Goal: Task Accomplishment & Management: Manage account settings

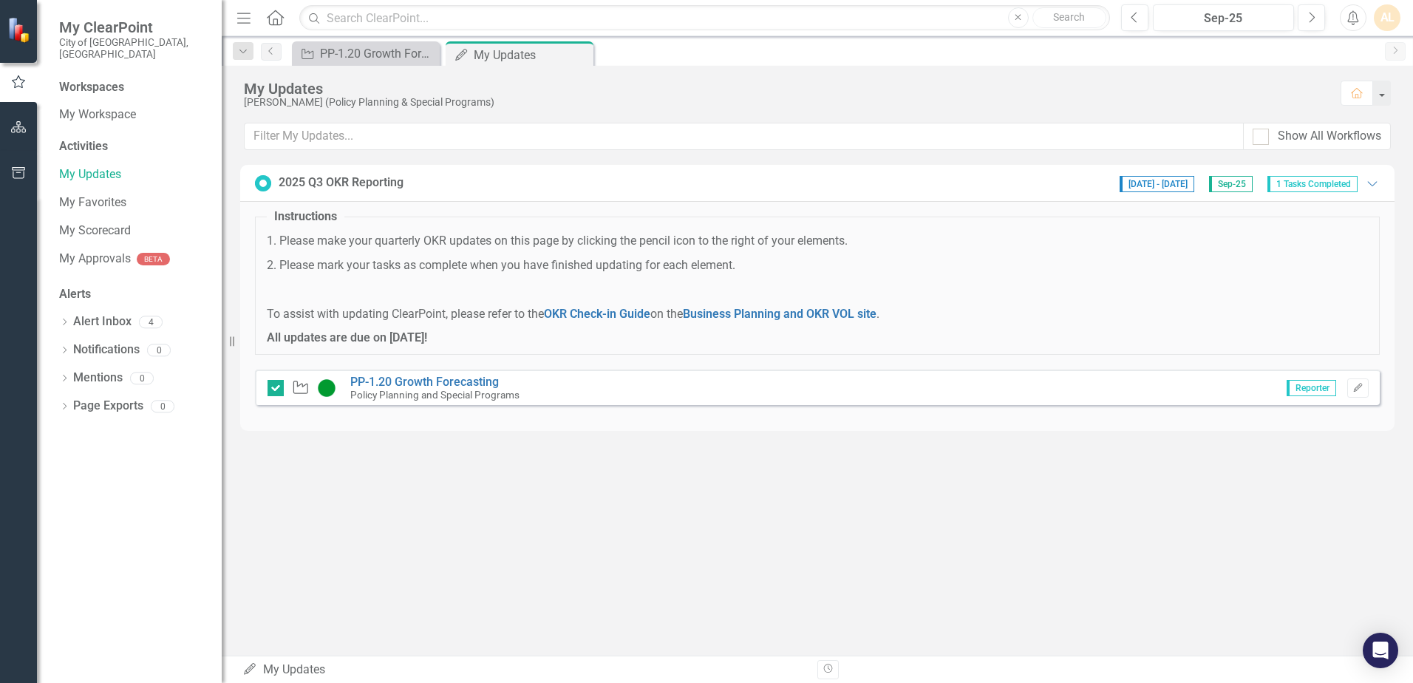
click at [13, 27] on img at bounding box center [20, 30] width 26 height 26
click at [276, 12] on icon at bounding box center [275, 18] width 17 height 16
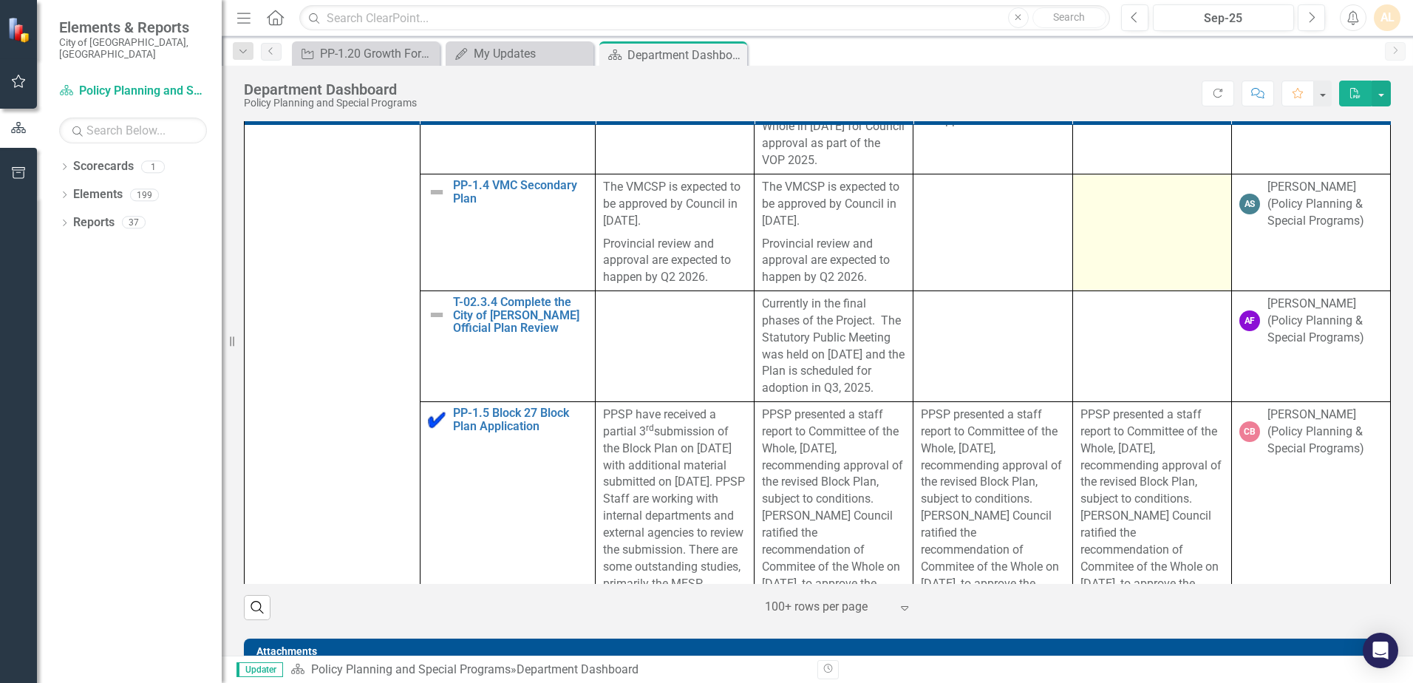
scroll to position [739, 0]
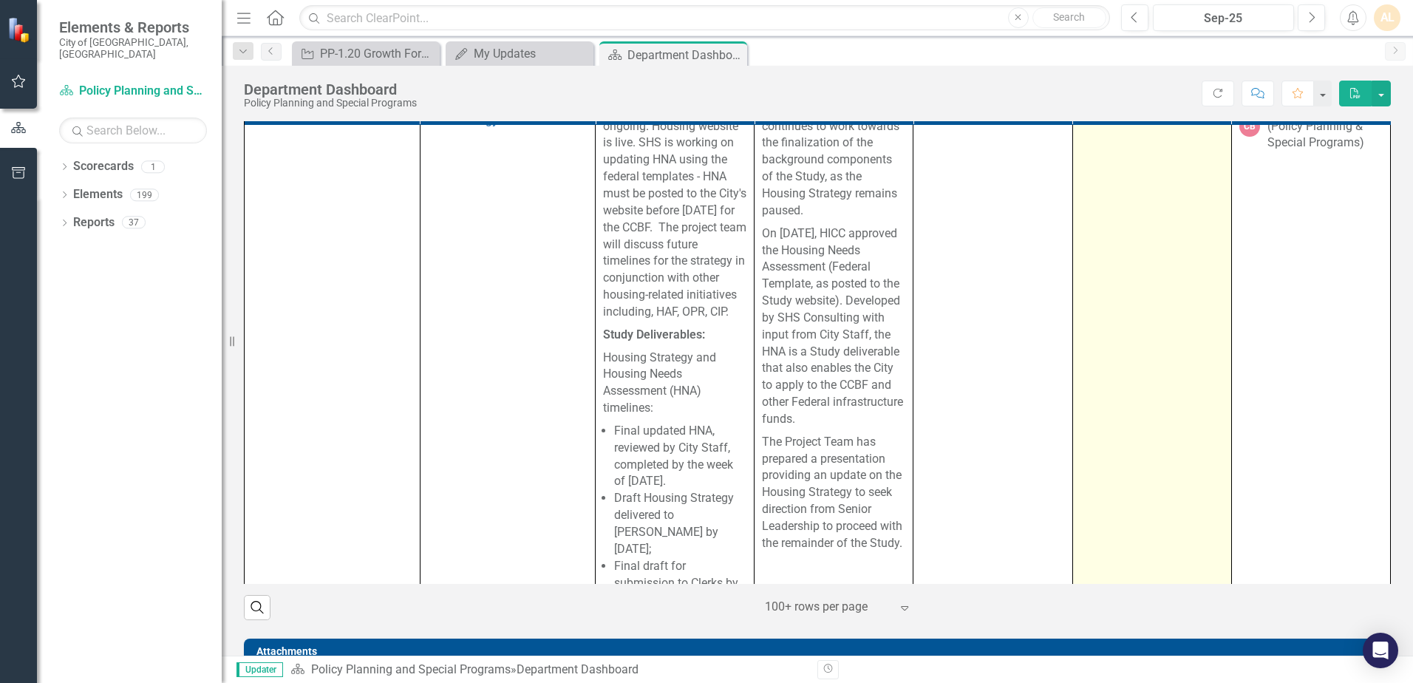
click at [1139, 327] on td at bounding box center [1151, 563] width 159 height 934
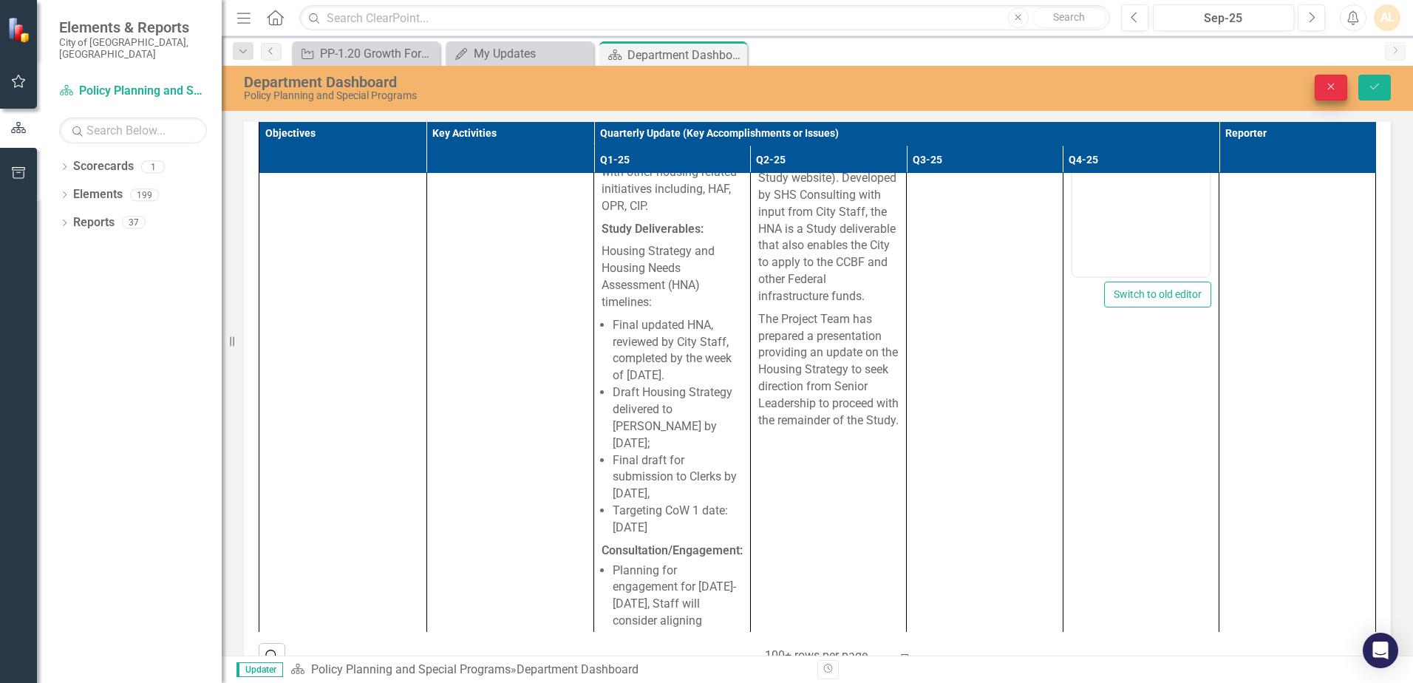
scroll to position [0, 0]
click at [1324, 88] on icon "Close" at bounding box center [1330, 86] width 13 height 10
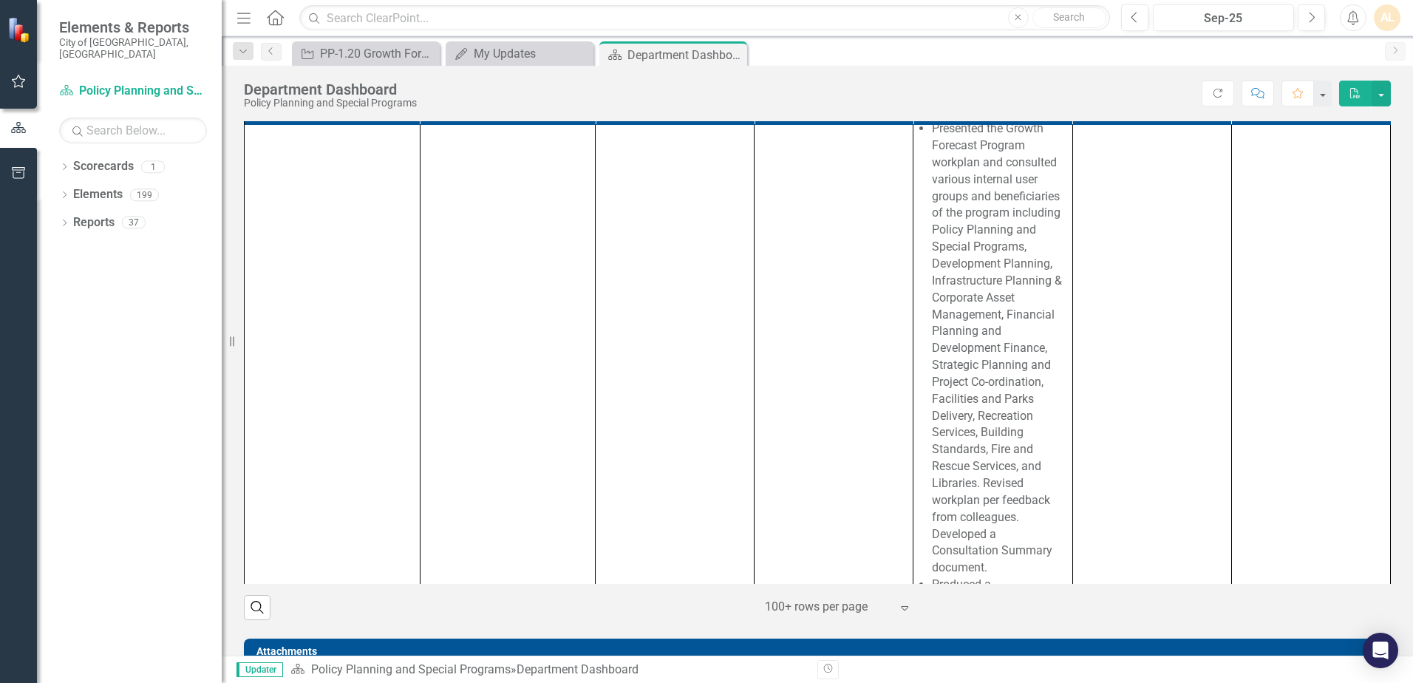
scroll to position [4211, 0]
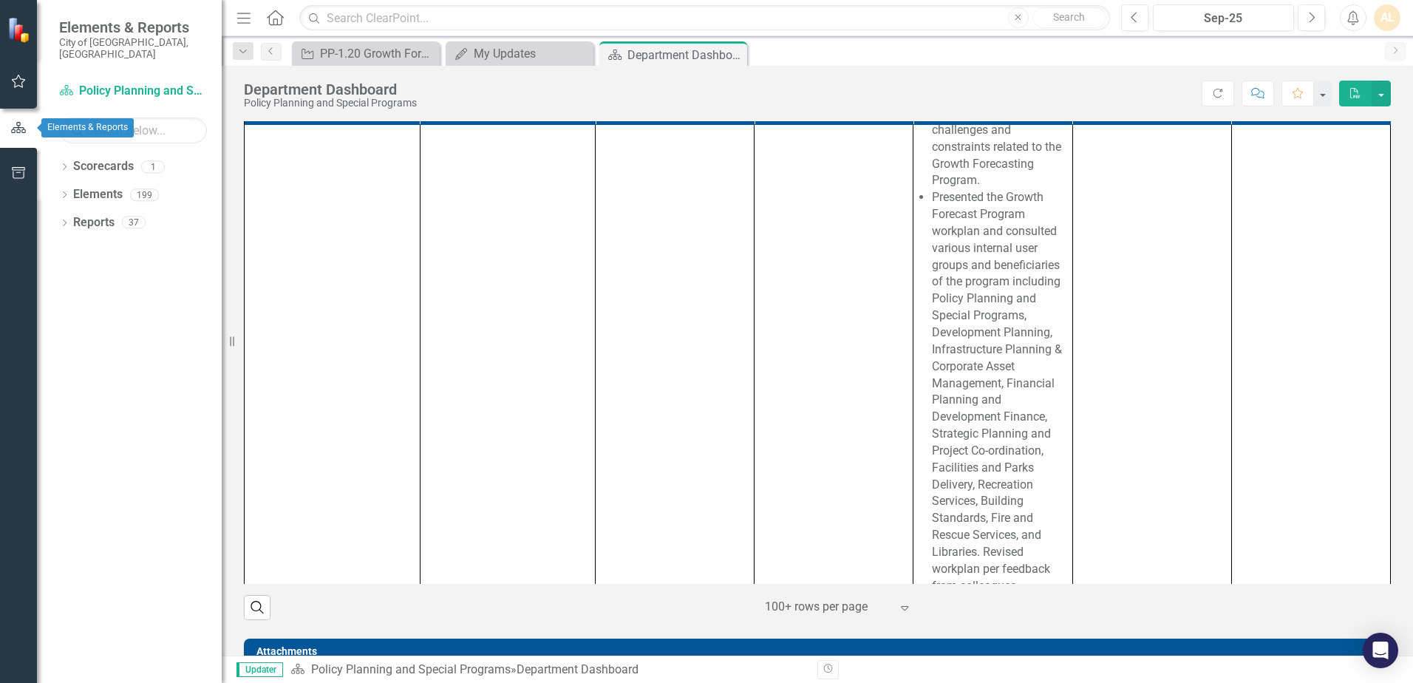
click at [8, 83] on button "button" at bounding box center [18, 81] width 33 height 31
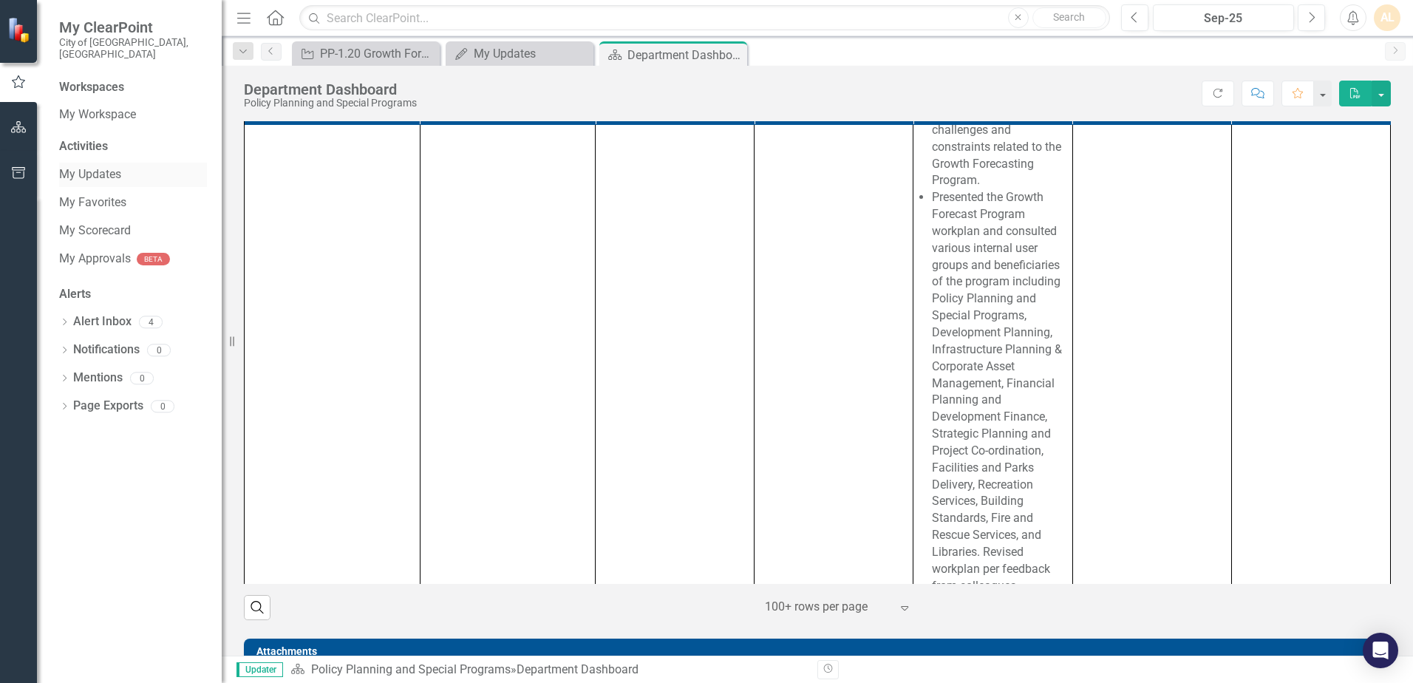
click at [109, 166] on link "My Updates" at bounding box center [133, 174] width 148 height 17
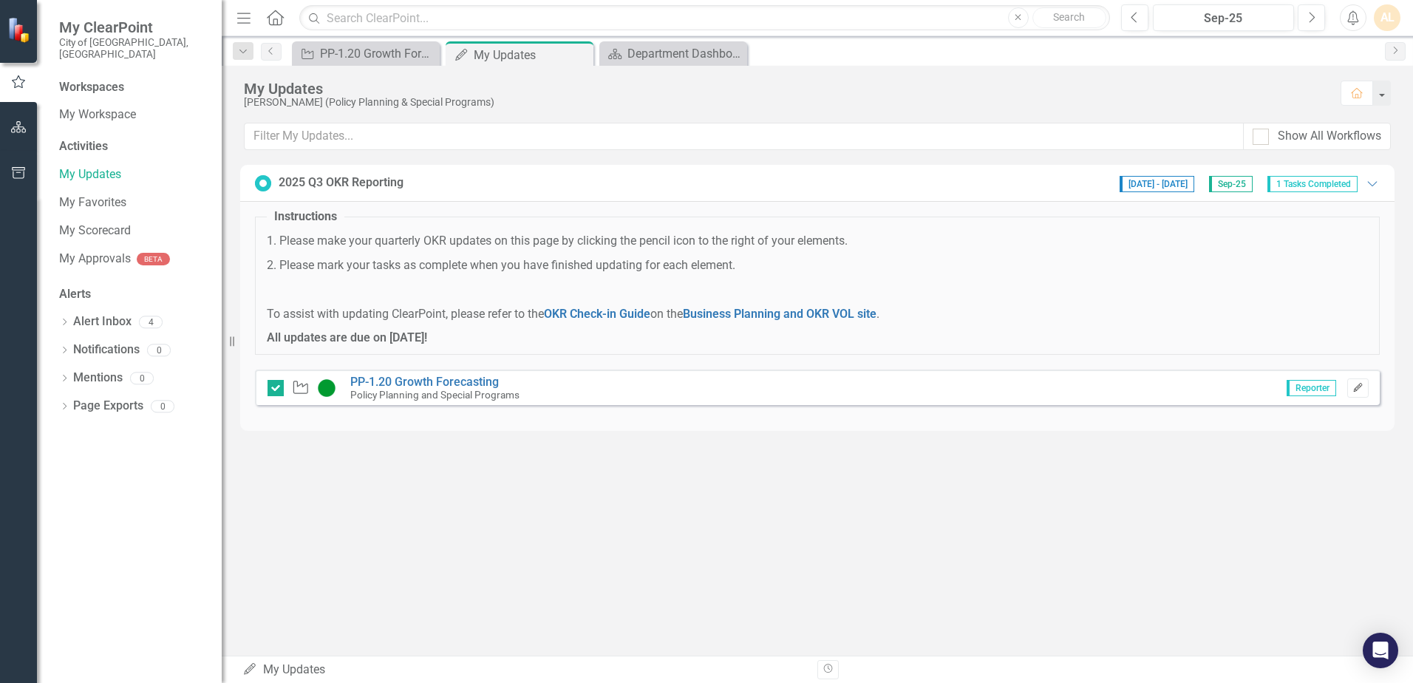
click at [1365, 384] on button "Edit" at bounding box center [1357, 387] width 21 height 19
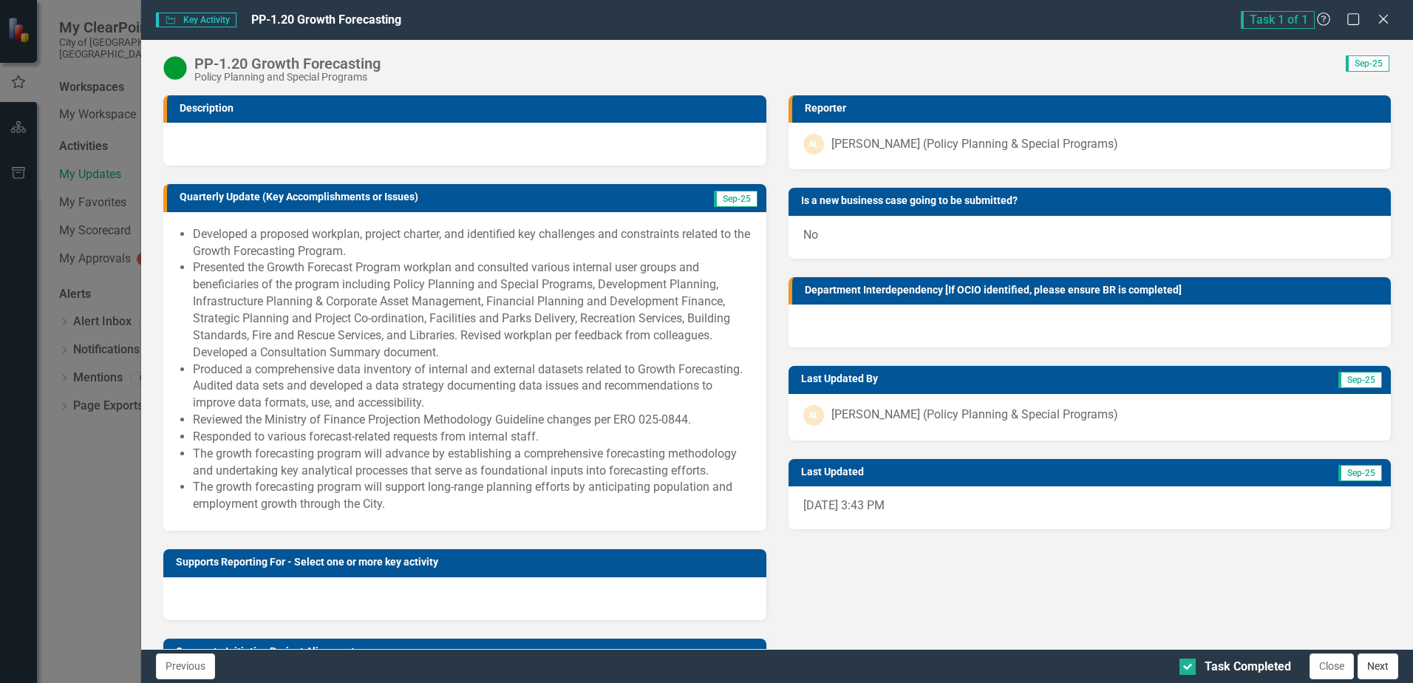
click at [1389, 665] on button "Next" at bounding box center [1377, 666] width 41 height 26
click at [1389, 19] on icon "Close" at bounding box center [1382, 19] width 18 height 14
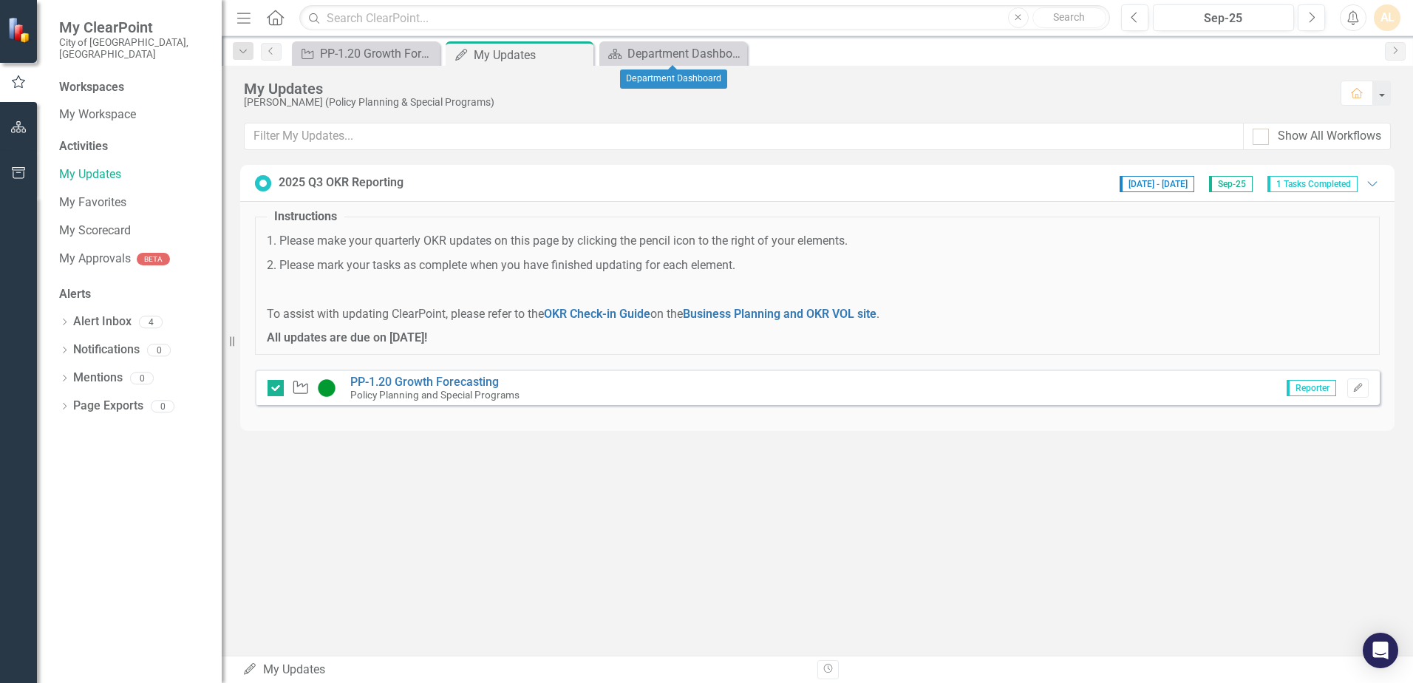
click at [0, 0] on icon "Close" at bounding box center [0, 0] width 0 height 0
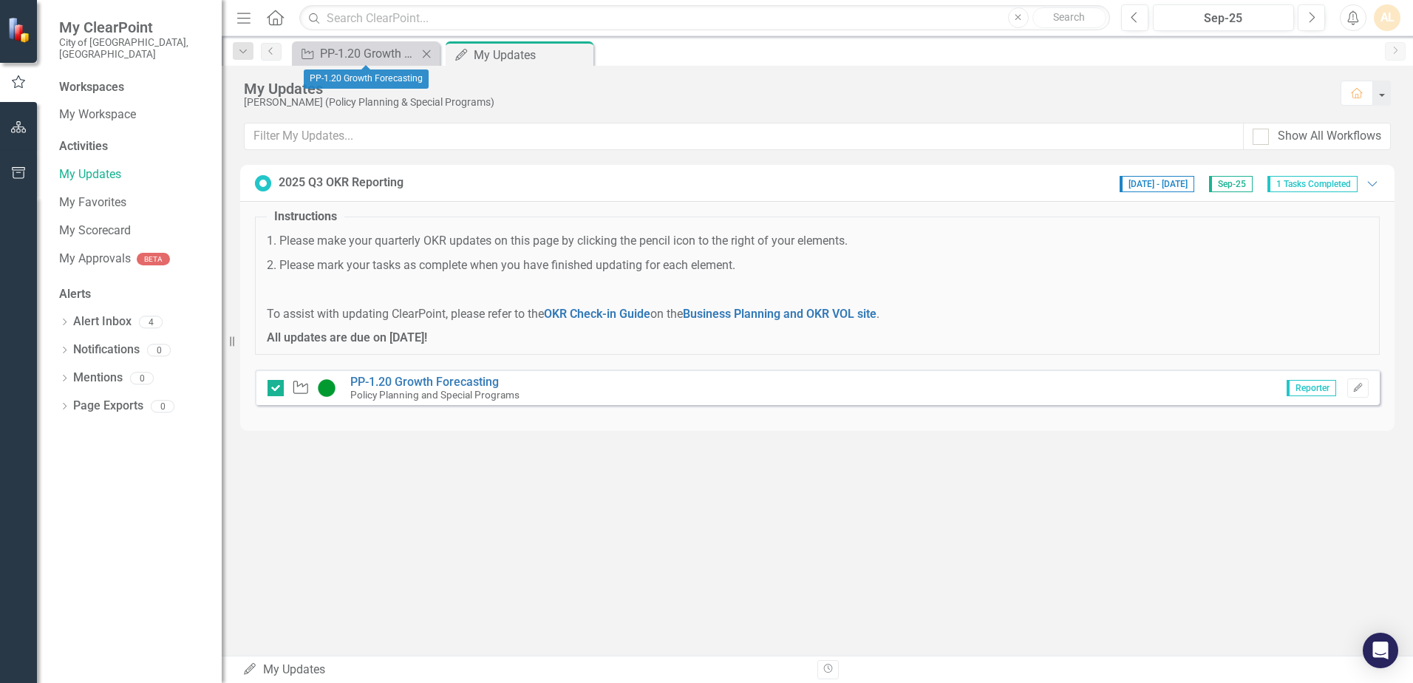
click at [426, 54] on icon "Close" at bounding box center [426, 54] width 15 height 12
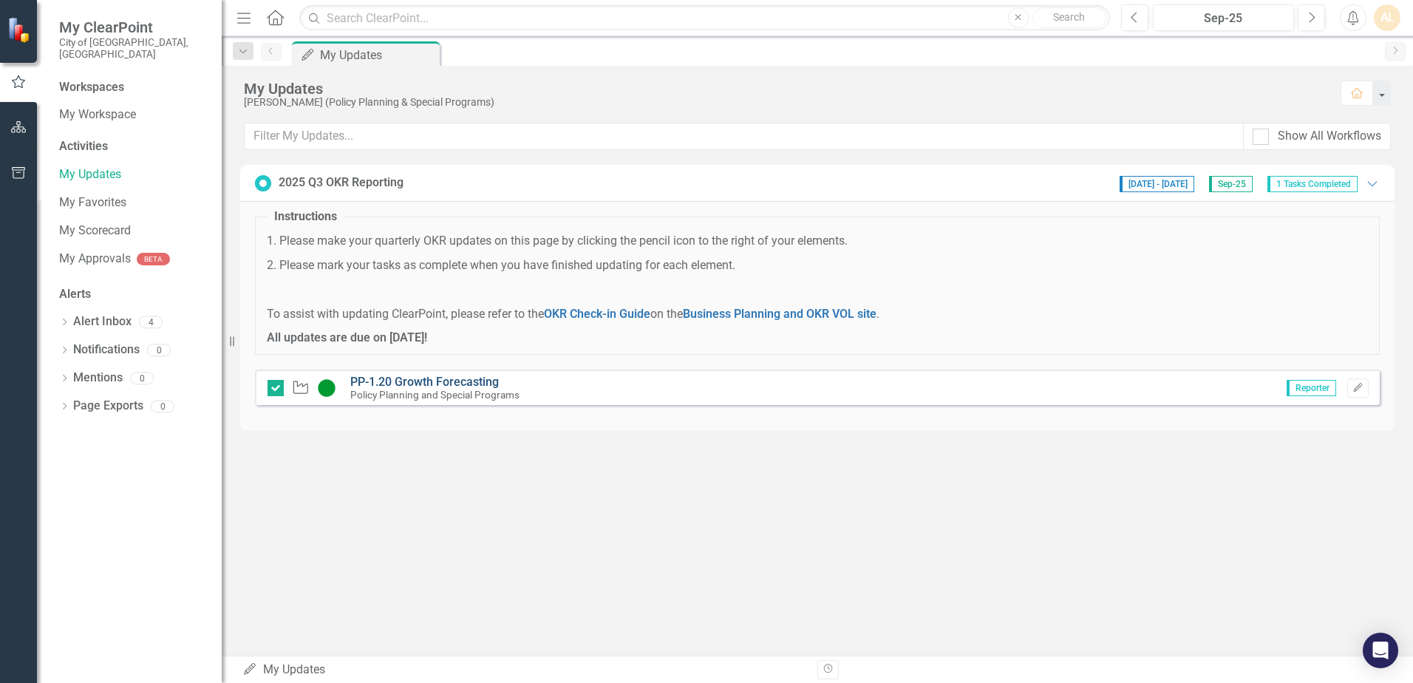
click at [487, 380] on link "PP-1.20 Growth Forecasting" at bounding box center [424, 382] width 148 height 14
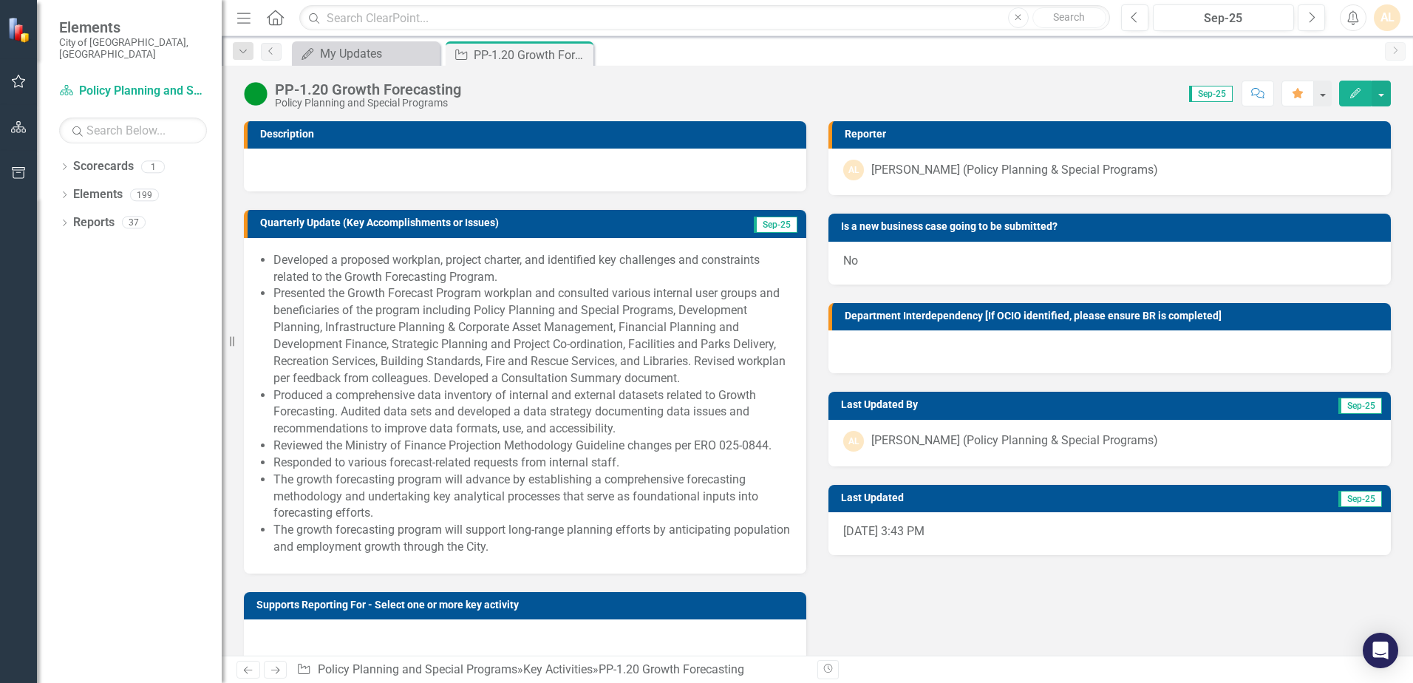
click at [1350, 92] on icon "Edit" at bounding box center [1354, 93] width 13 height 10
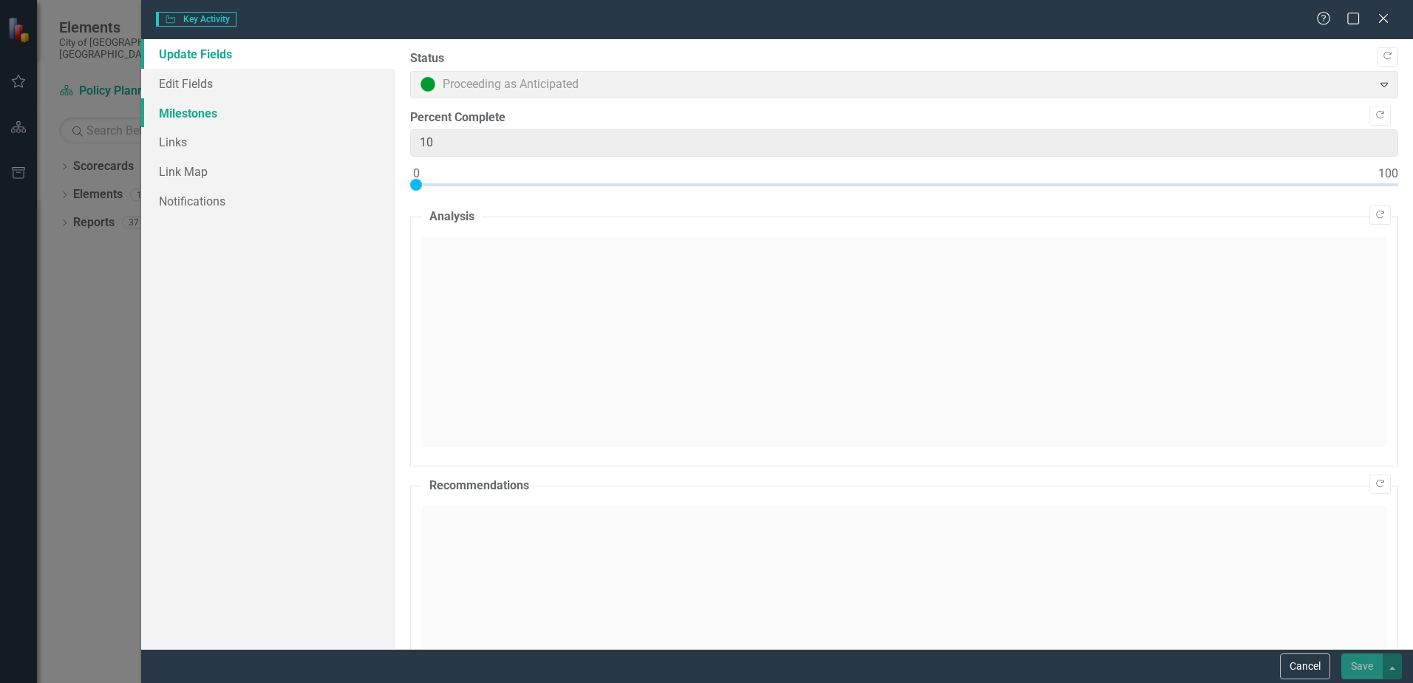
click at [157, 98] on link "Milestones" at bounding box center [268, 113] width 254 height 30
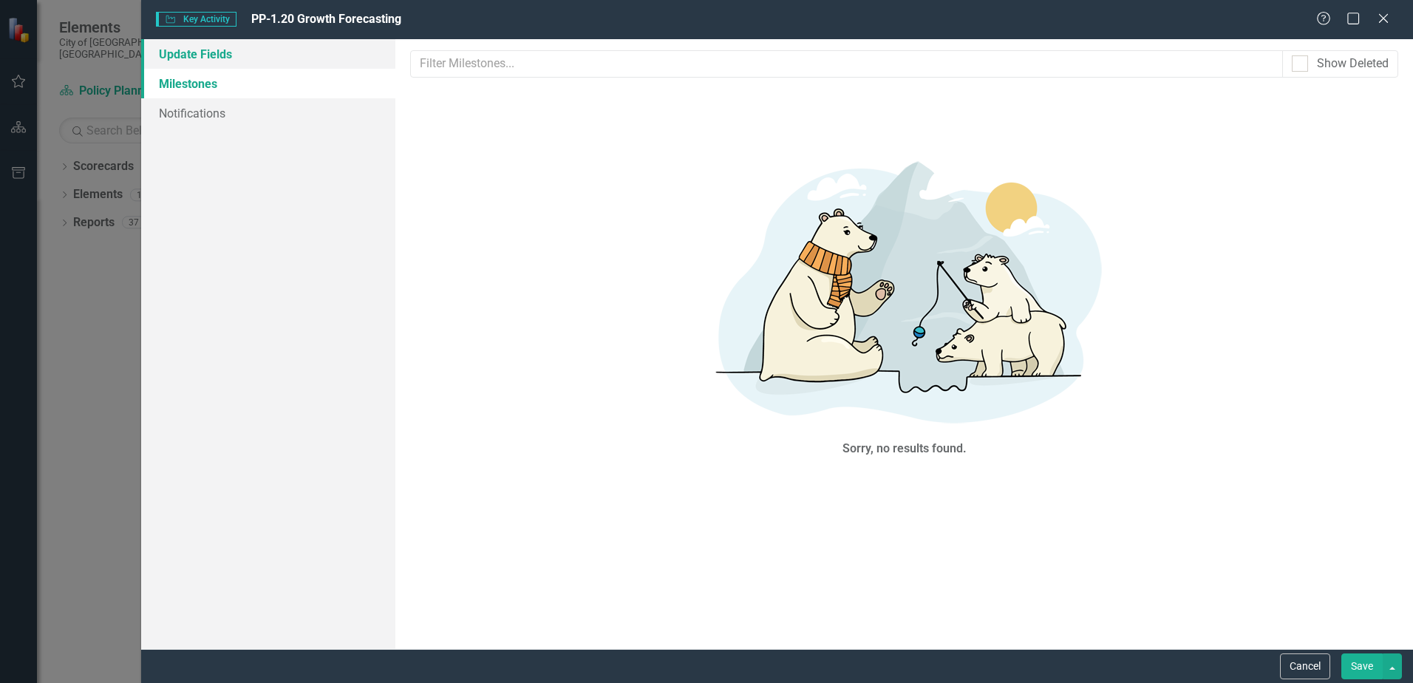
click at [222, 54] on link "Update Fields" at bounding box center [268, 54] width 254 height 30
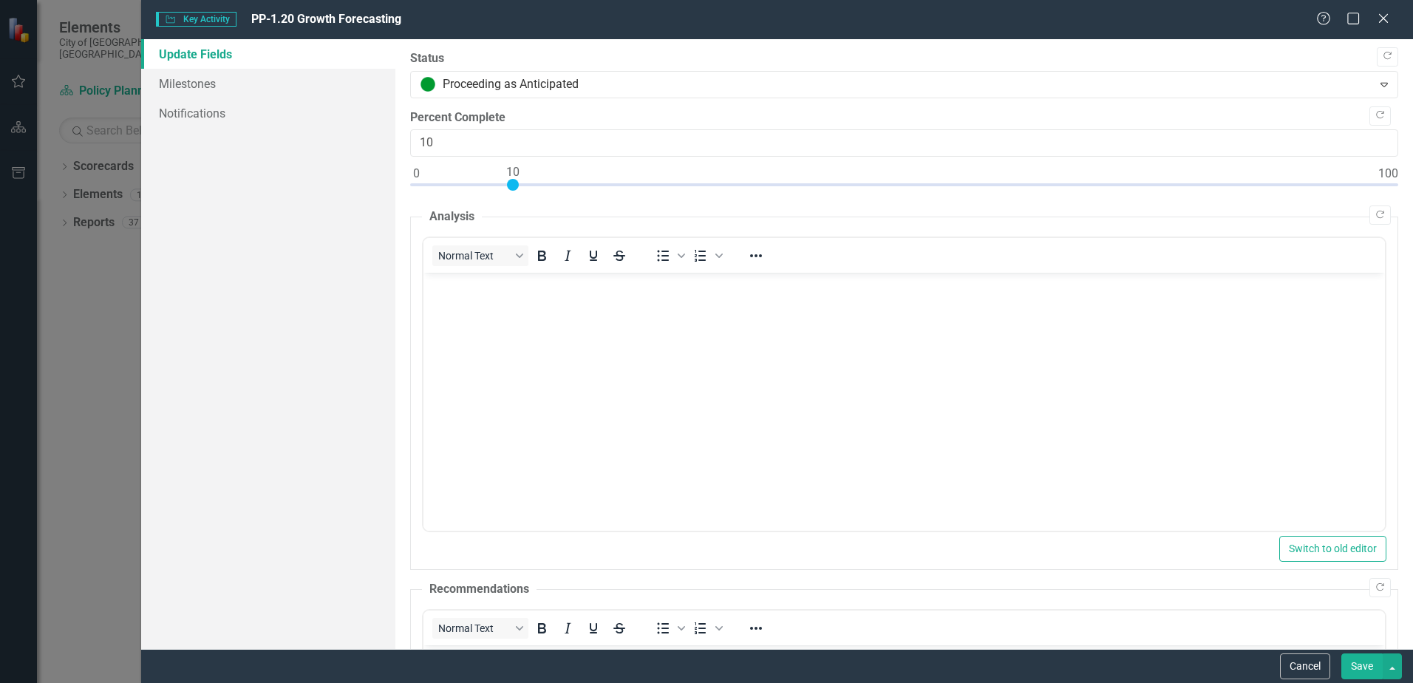
click at [1383, 10] on div "Key Activity Key Activity PP-1.20 Growth Forecasting Help Maximize Close" at bounding box center [776, 19] width 1271 height 39
click at [1383, 18] on icon at bounding box center [1382, 18] width 11 height 11
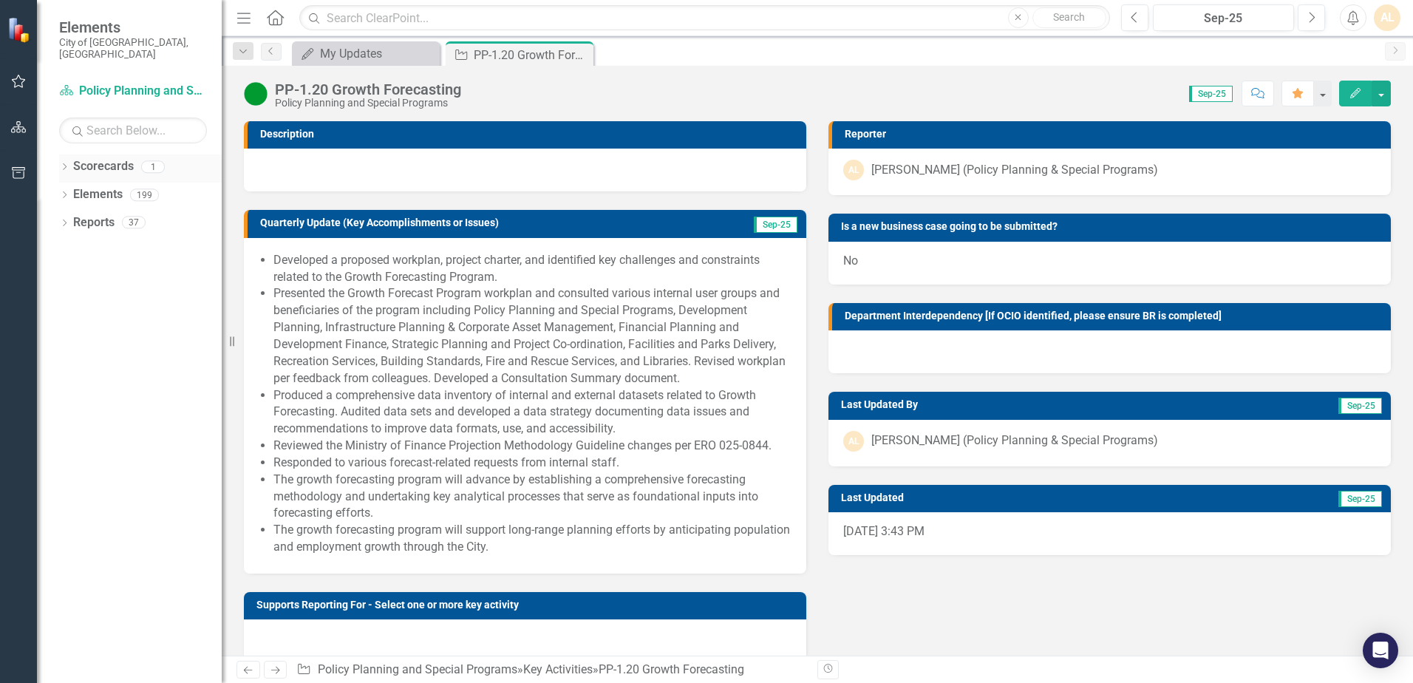
click at [103, 159] on link "Scorecards" at bounding box center [103, 166] width 61 height 17
click at [66, 164] on icon "Dropdown" at bounding box center [64, 168] width 10 height 8
click at [117, 186] on link "Policy Planning and Special Programs" at bounding box center [151, 194] width 140 height 17
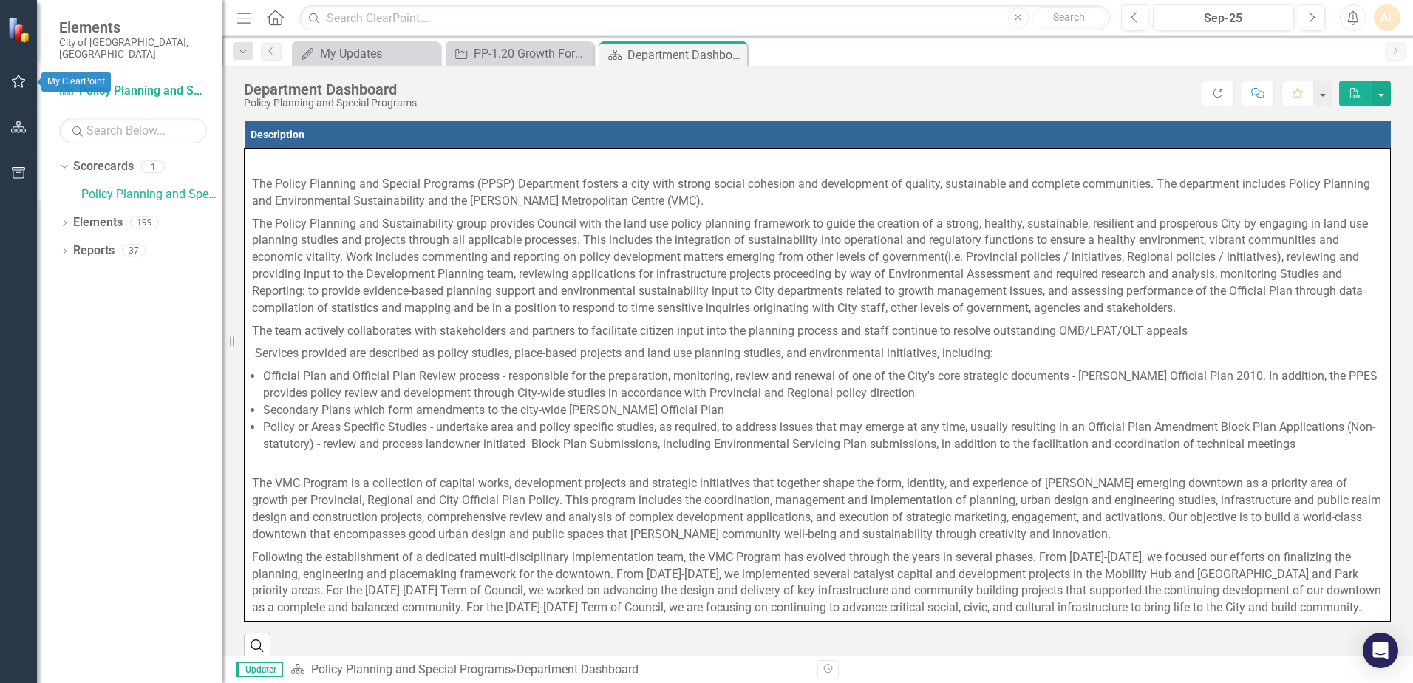
click at [23, 86] on icon "button" at bounding box center [19, 81] width 16 height 12
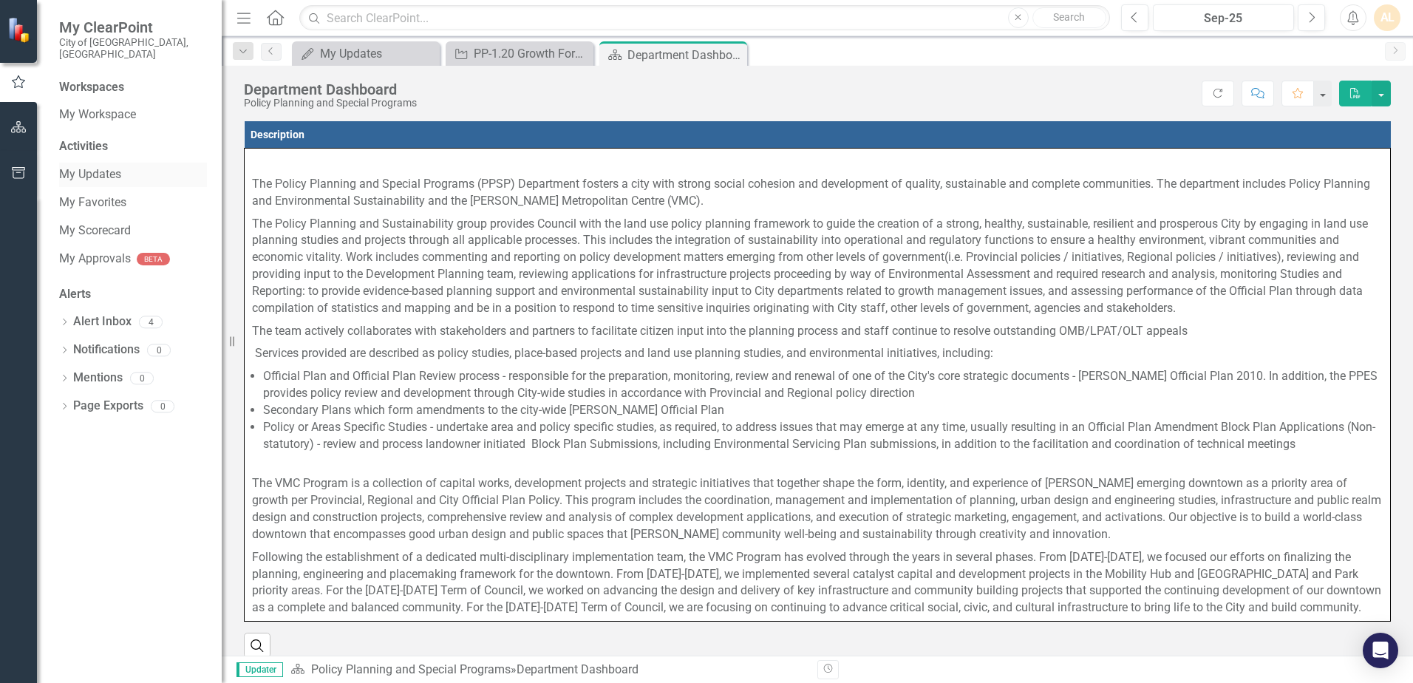
click at [133, 168] on link "My Updates" at bounding box center [133, 174] width 148 height 17
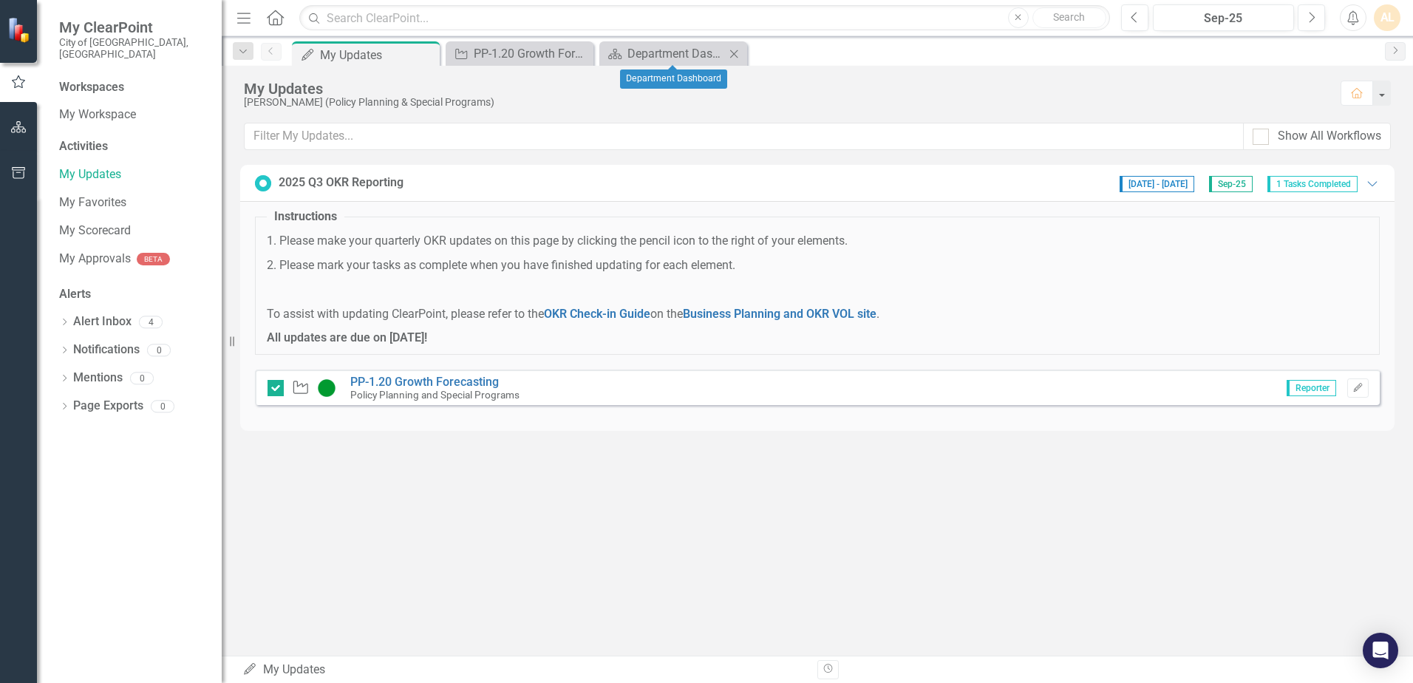
click at [737, 55] on icon "Close" at bounding box center [733, 54] width 15 height 12
click at [462, 385] on link "PP-1.20 Growth Forecasting" at bounding box center [424, 382] width 148 height 14
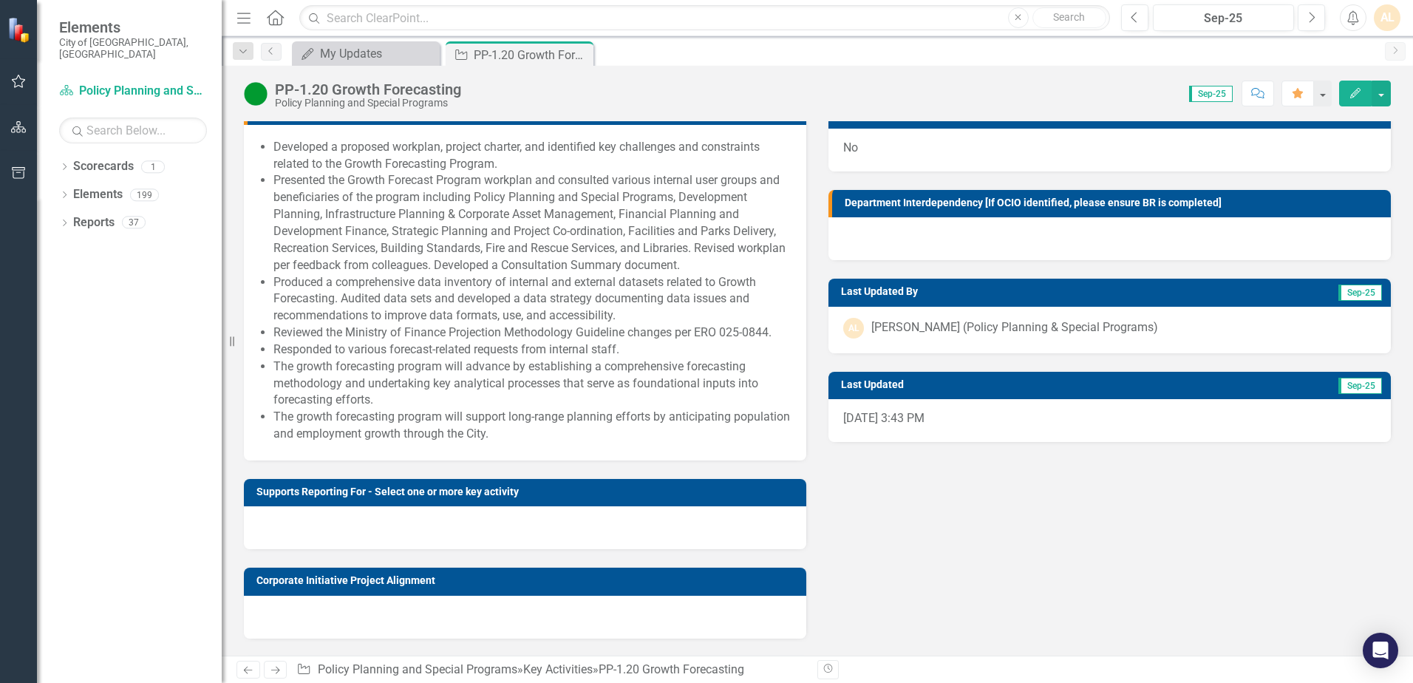
scroll to position [222, 0]
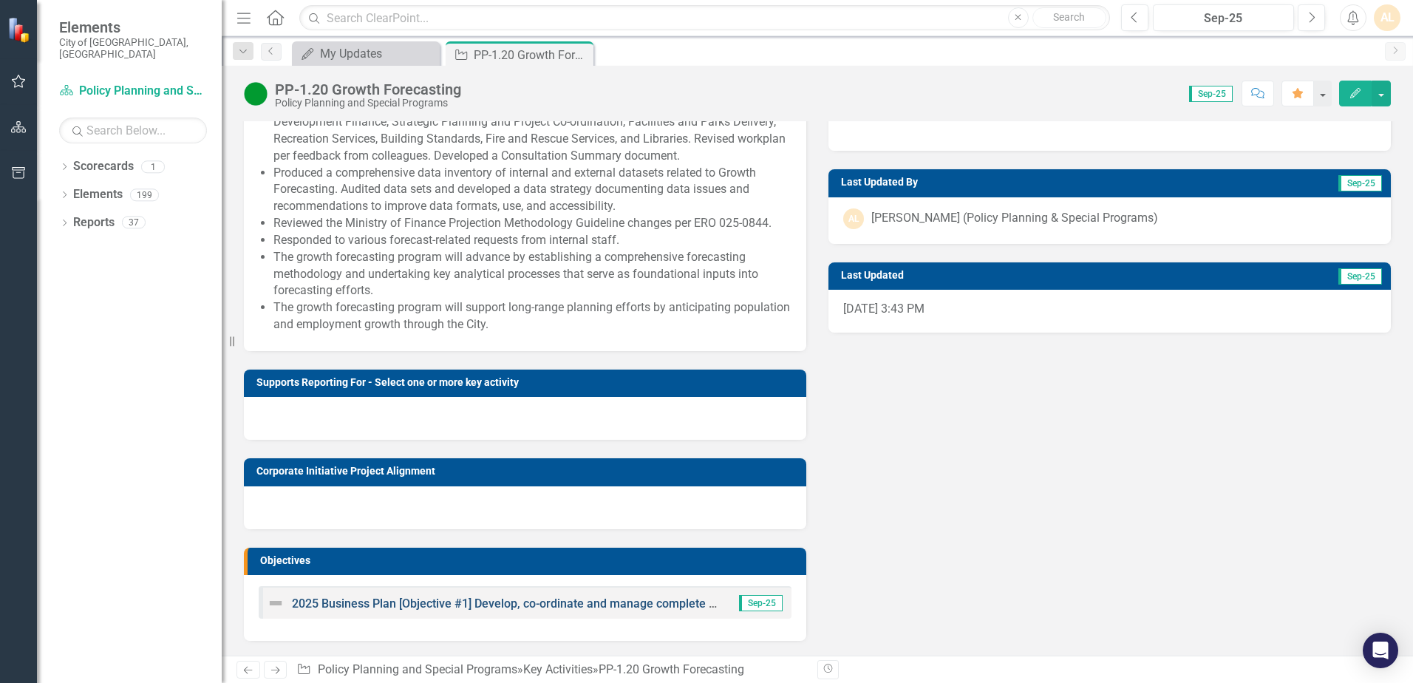
click at [587, 607] on link "2025 Business Plan [Objective #1] Develop, co-ordinate and manage complete comm…" at bounding box center [1008, 603] width 1432 height 14
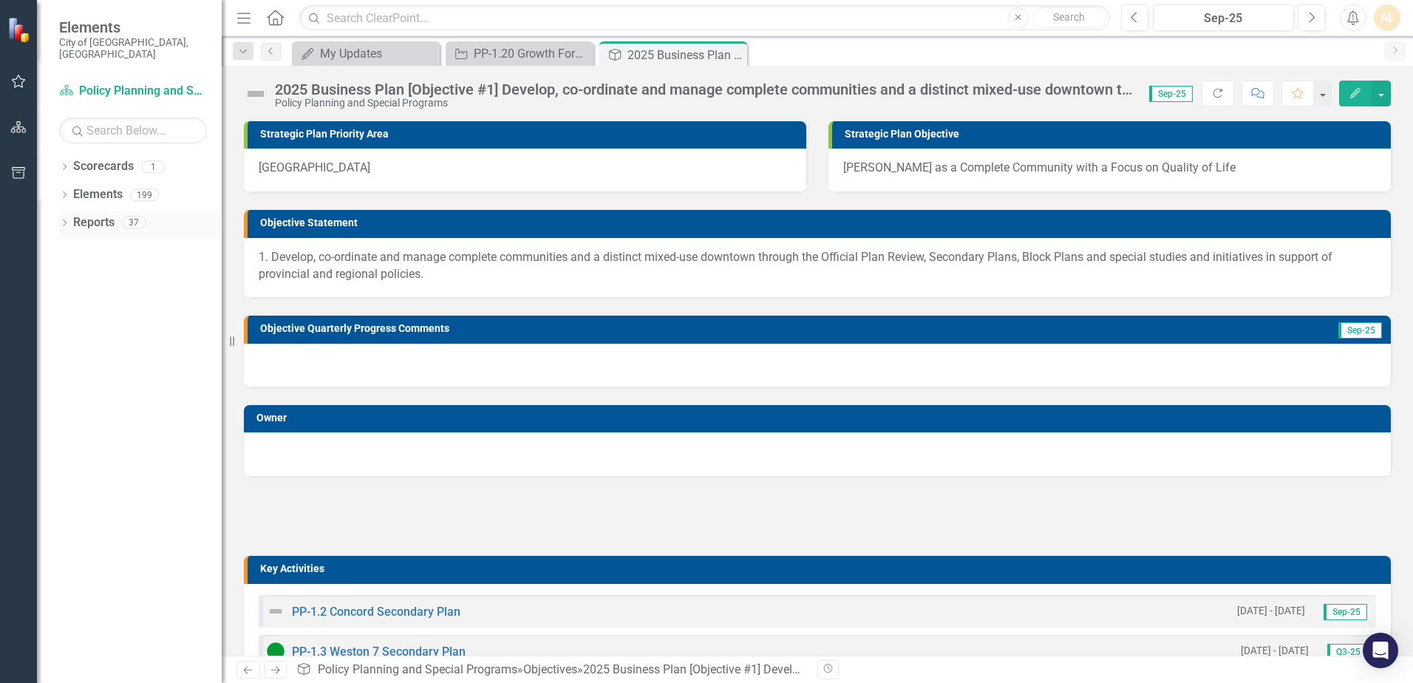
click at [95, 225] on div "Reports 37" at bounding box center [147, 225] width 148 height 28
click at [98, 214] on link "Reports" at bounding box center [93, 222] width 41 height 17
drag, startPoint x: 98, startPoint y: 208, endPoint x: 64, endPoint y: 208, distance: 34.0
click at [64, 220] on icon "Dropdown" at bounding box center [64, 224] width 10 height 8
click at [96, 214] on link "Reports" at bounding box center [93, 222] width 41 height 17
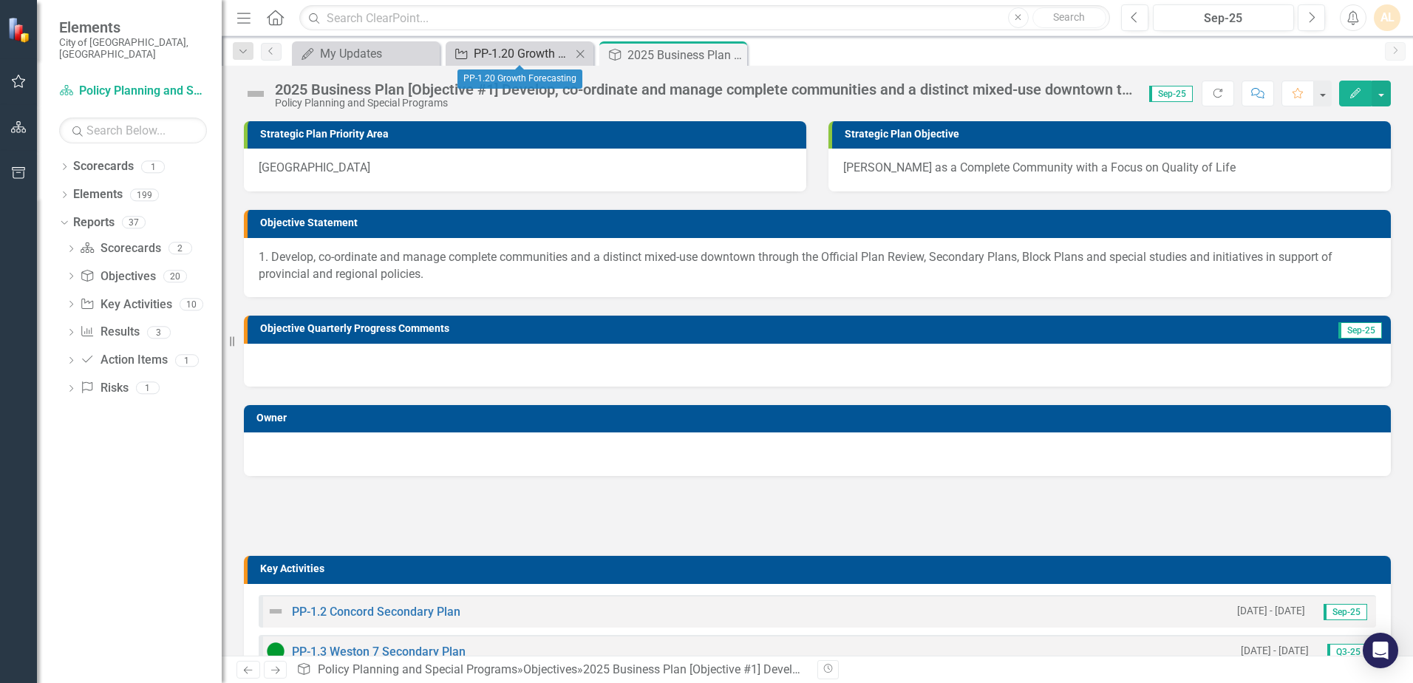
click at [526, 54] on div "PP-1.20 Growth Forecasting" at bounding box center [523, 53] width 98 height 18
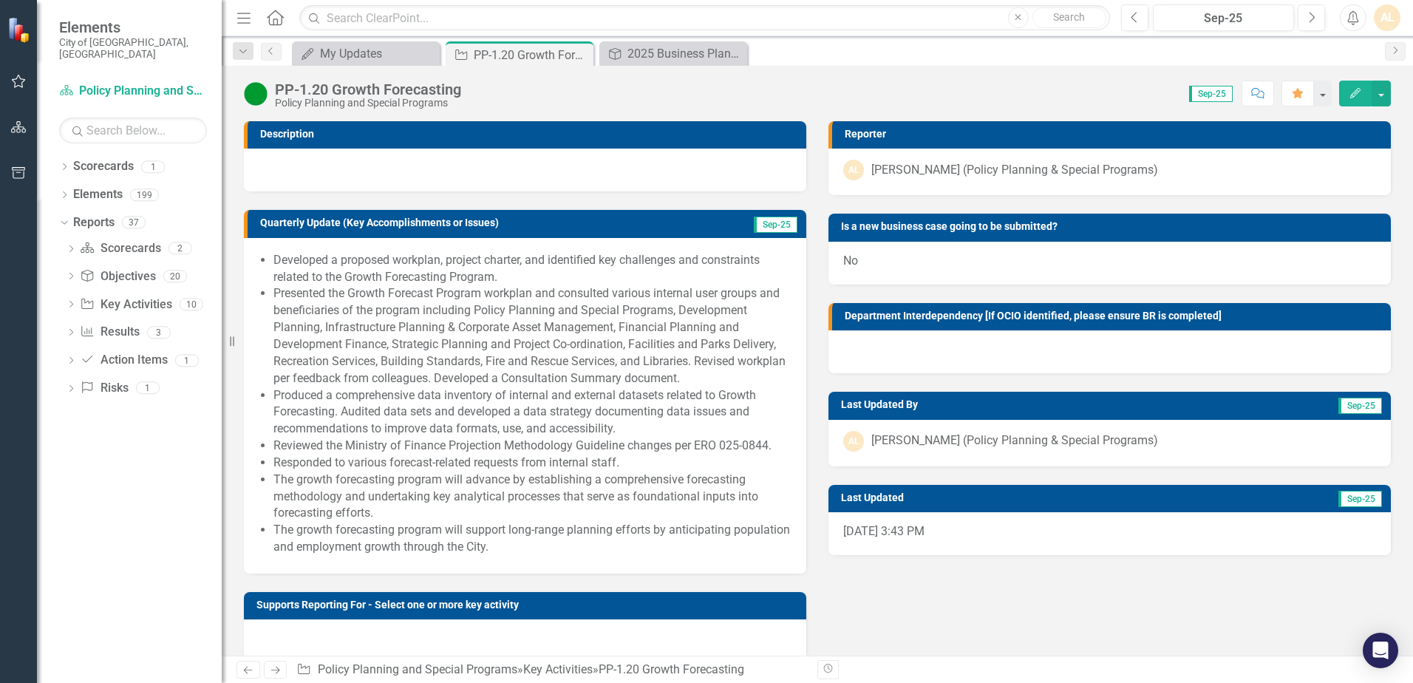
click at [403, 185] on div at bounding box center [525, 169] width 562 height 43
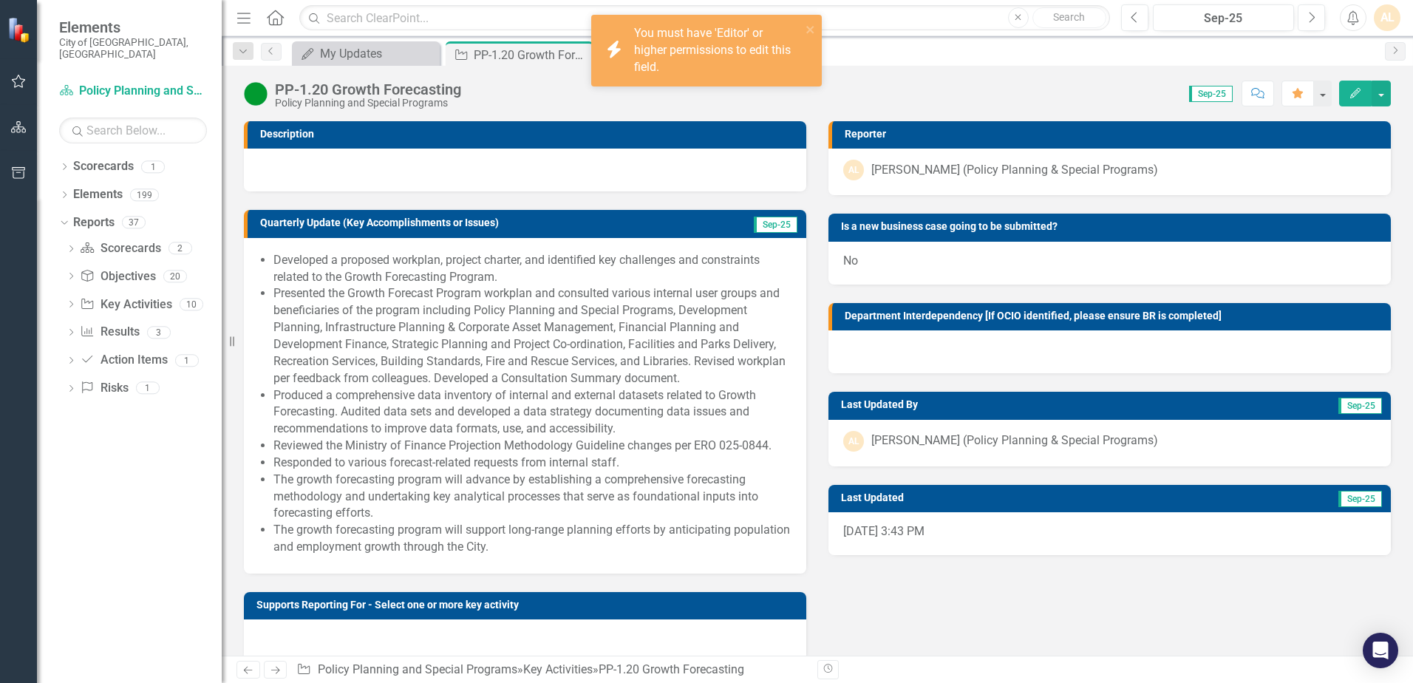
click at [595, 98] on div "icon.bolt You must have 'Editor' or higher permissions to edit this field." at bounding box center [706, 56] width 236 height 89
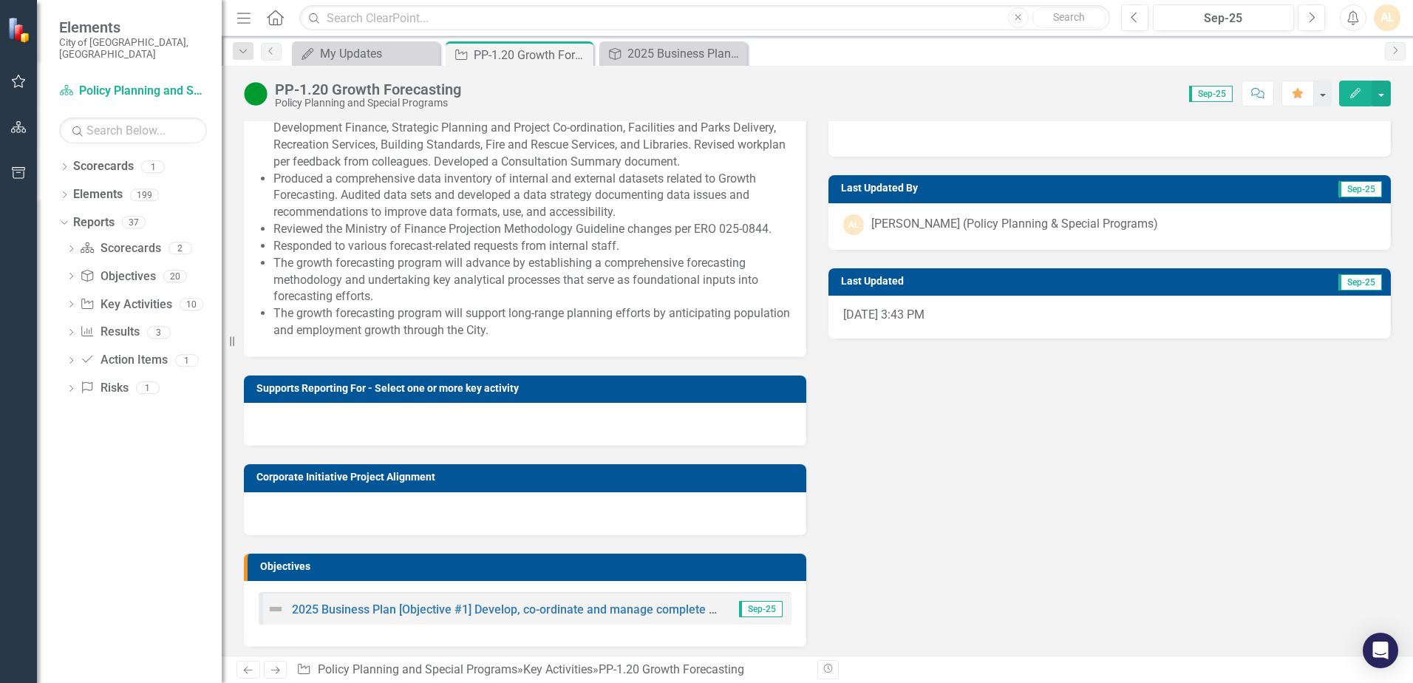
scroll to position [222, 0]
